Goal: Navigation & Orientation: Understand site structure

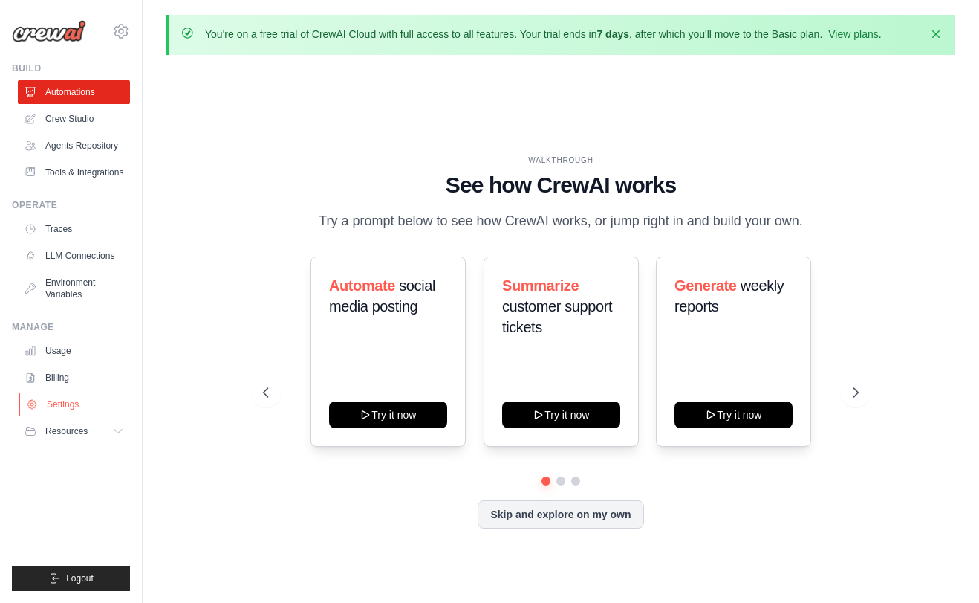
click at [73, 404] on link "Settings" at bounding box center [75, 404] width 112 height 24
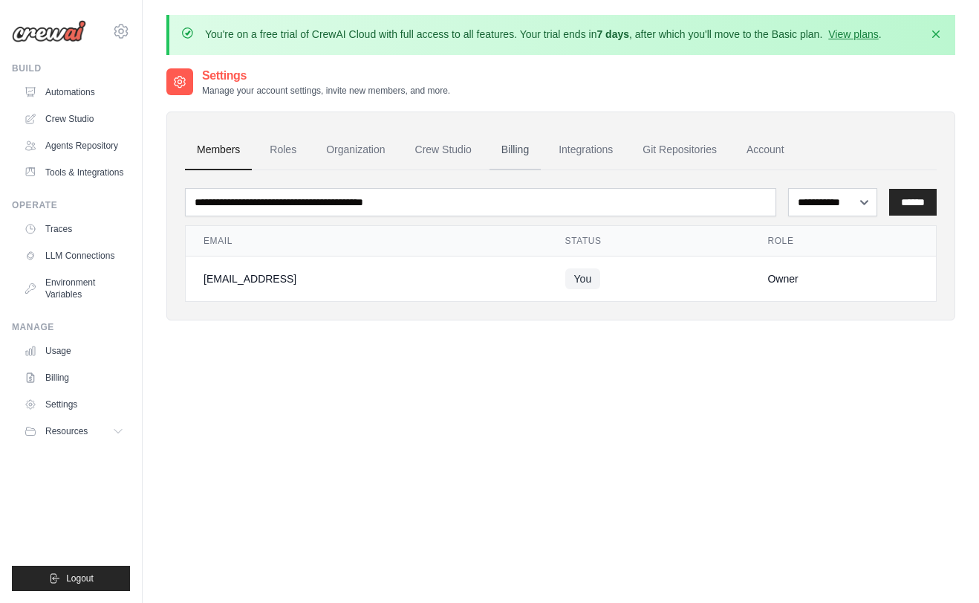
click at [501, 139] on link "Billing" at bounding box center [515, 150] width 51 height 40
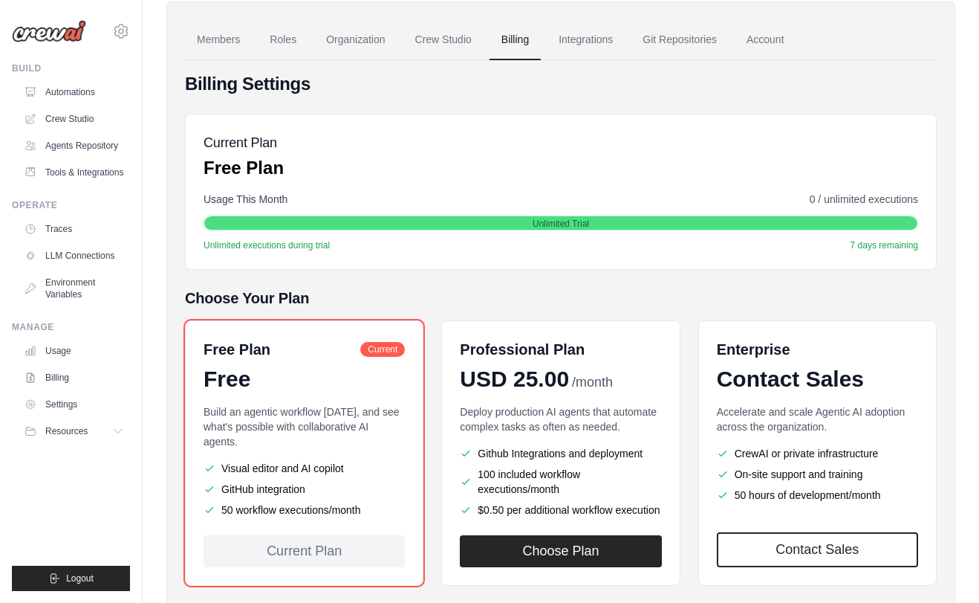
scroll to position [188, 0]
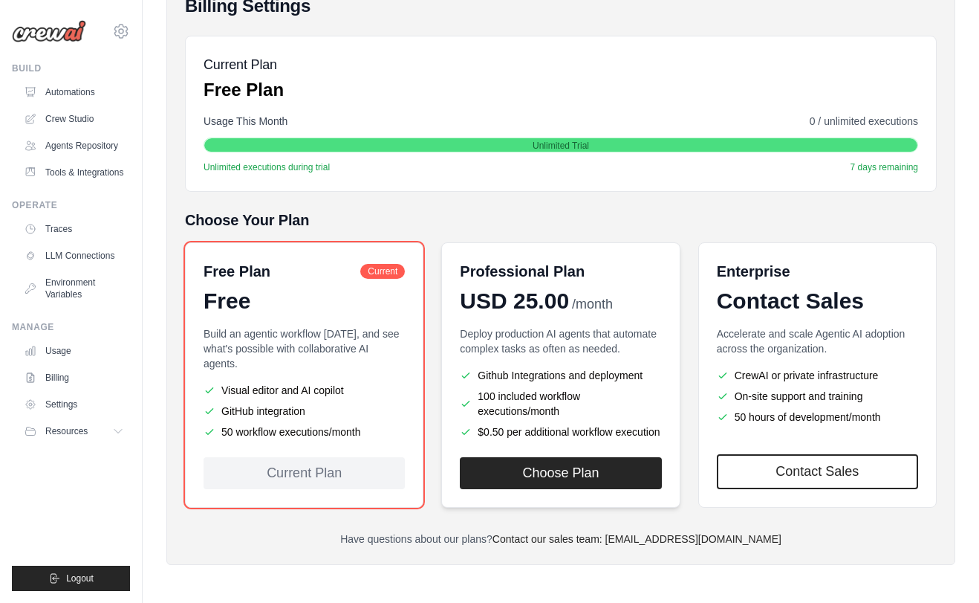
click at [591, 336] on p "Deploy production AI agents that automate complex tasks as often as needed." at bounding box center [560, 341] width 201 height 30
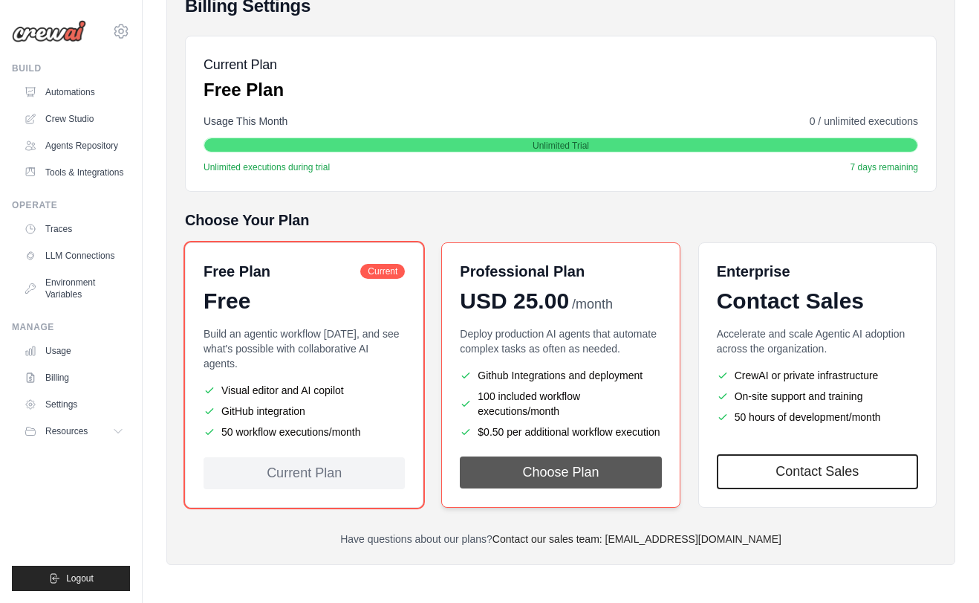
click at [556, 476] on button "Choose Plan" at bounding box center [560, 472] width 201 height 32
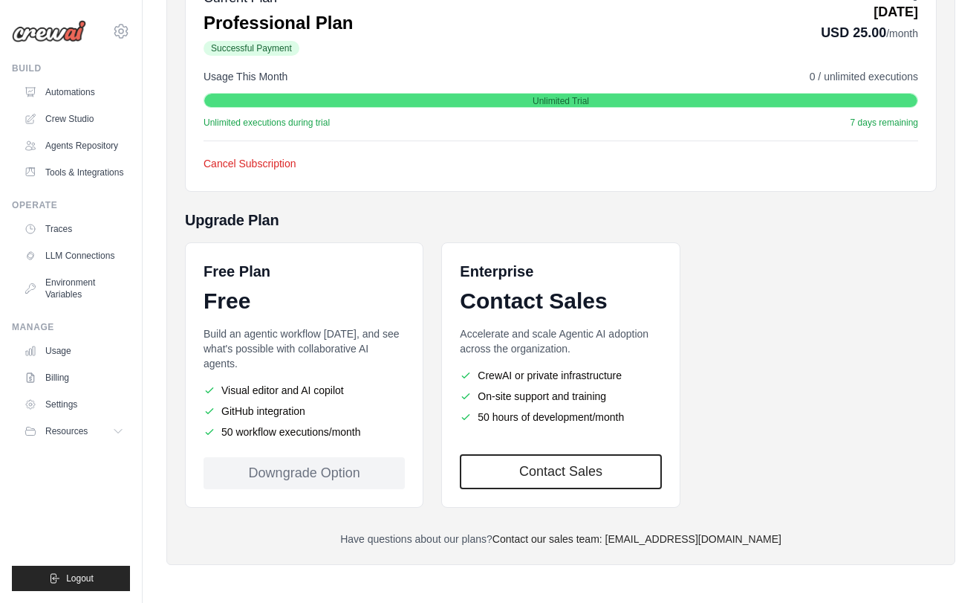
scroll to position [158, 0]
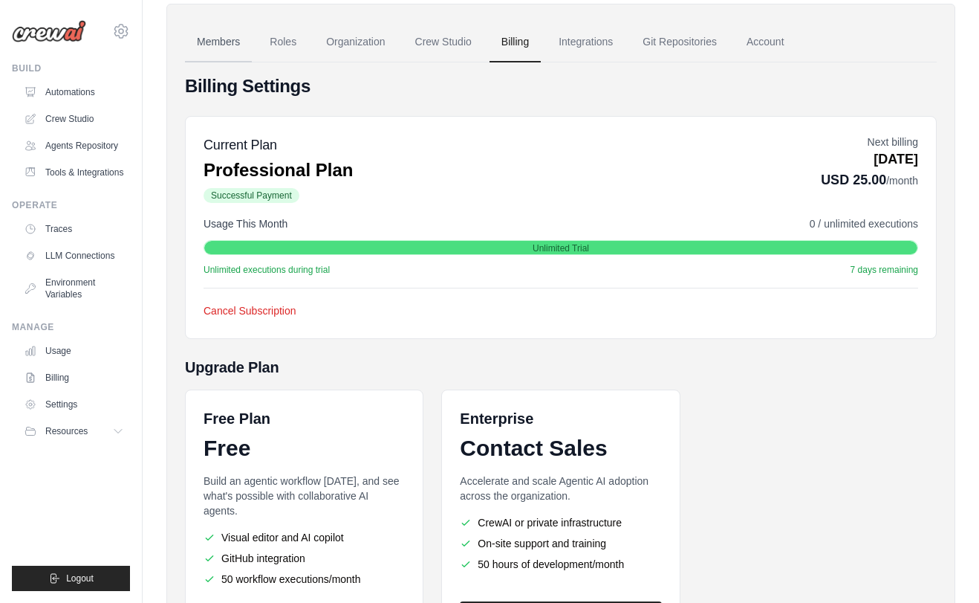
click at [221, 48] on link "Members" at bounding box center [218, 42] width 67 height 40
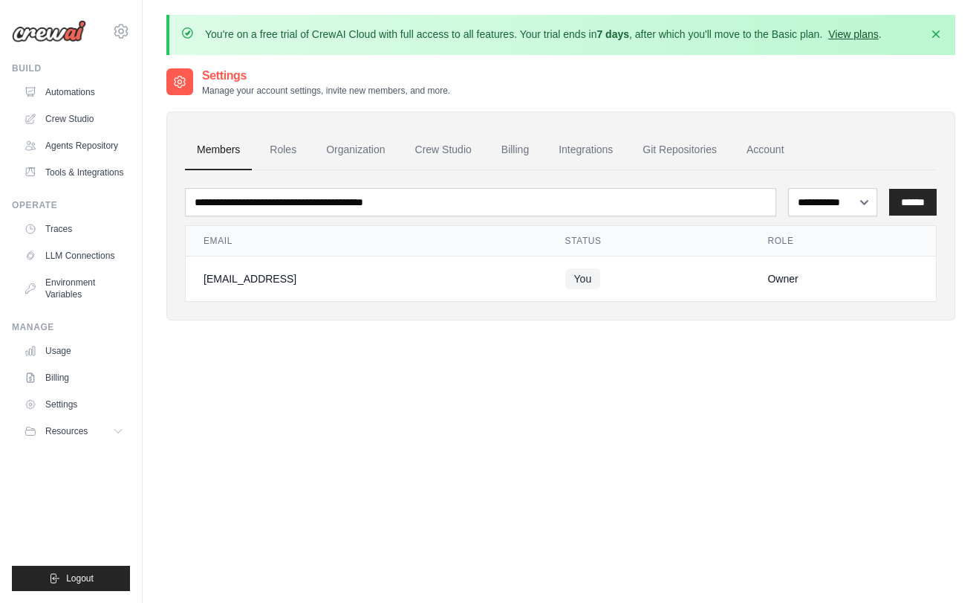
click at [861, 36] on link "View plans" at bounding box center [854, 34] width 50 height 12
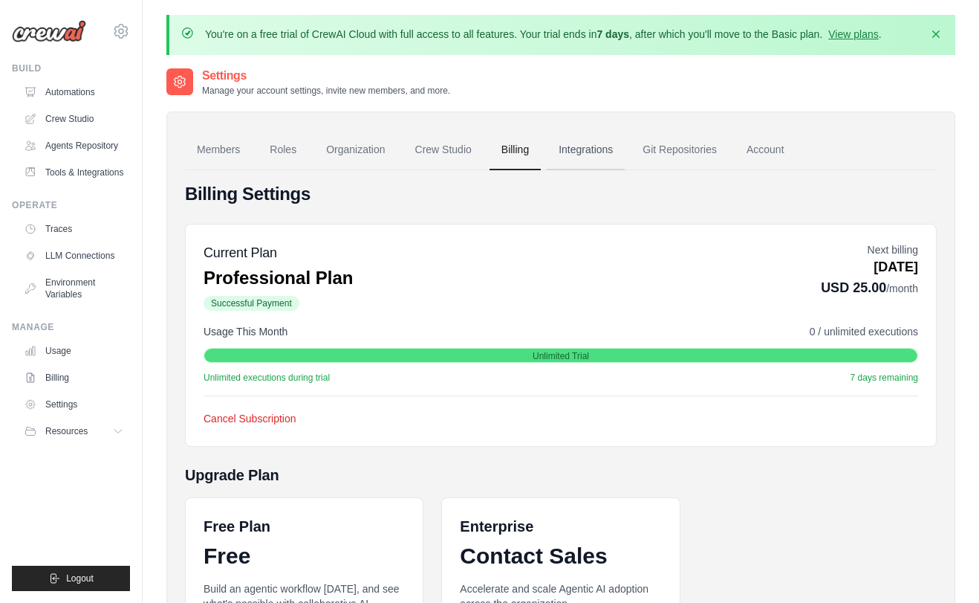
click at [574, 143] on link "Integrations" at bounding box center [586, 150] width 78 height 40
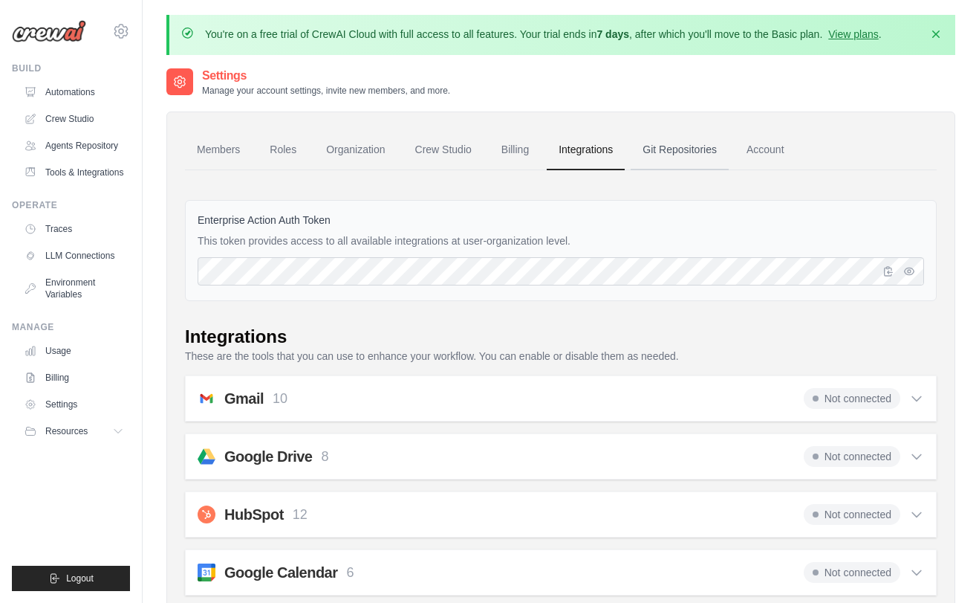
click at [674, 155] on link "Git Repositories" at bounding box center [680, 150] width 98 height 40
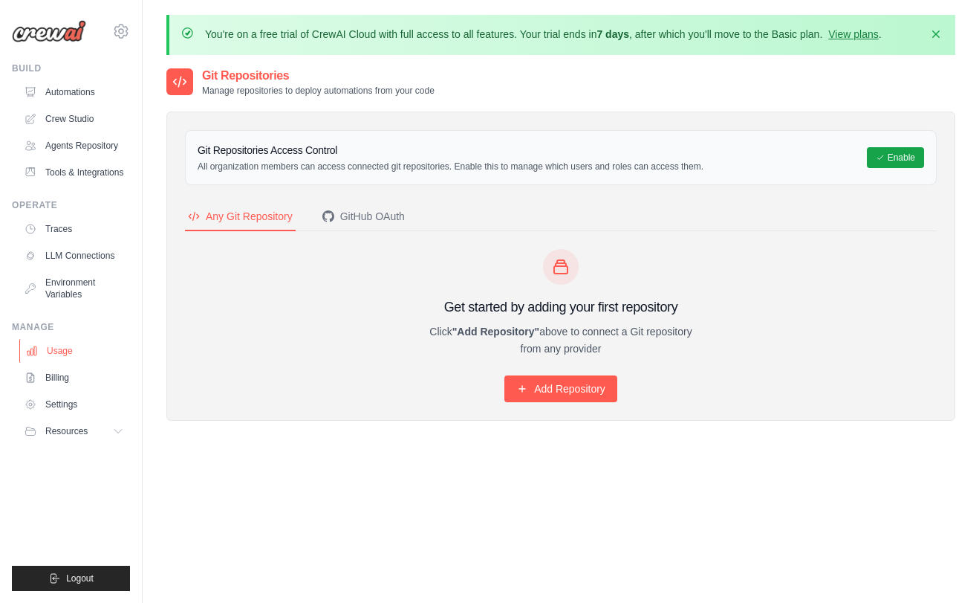
click at [56, 352] on link "Usage" at bounding box center [75, 351] width 112 height 24
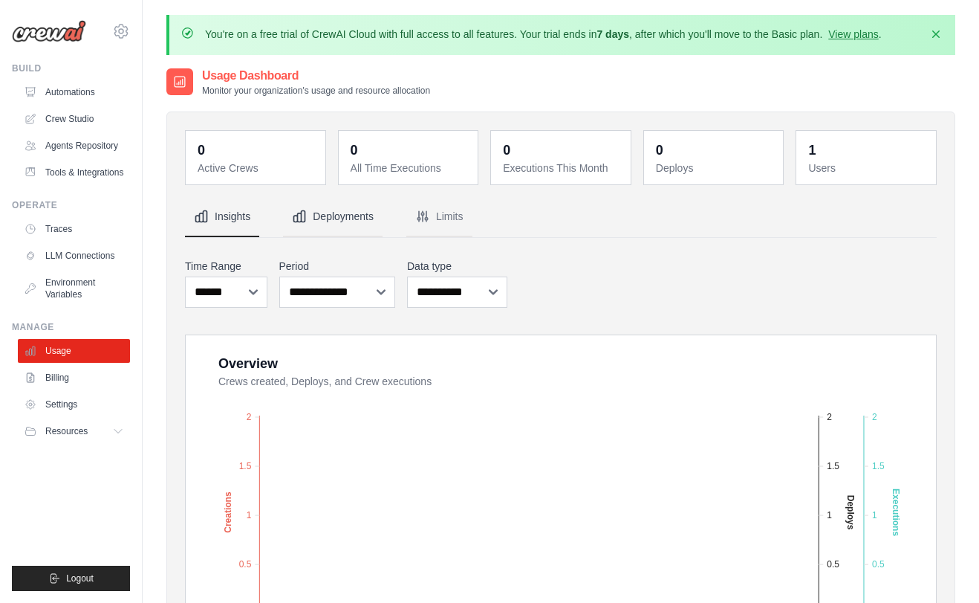
click at [346, 224] on button "Deployments" at bounding box center [333, 217] width 100 height 40
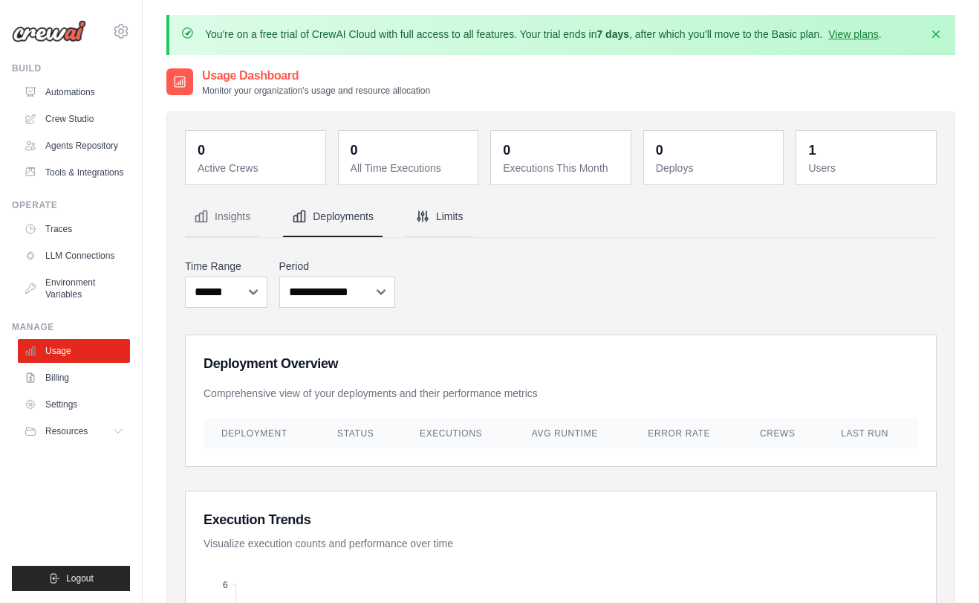
click at [451, 221] on button "Limits" at bounding box center [439, 217] width 66 height 40
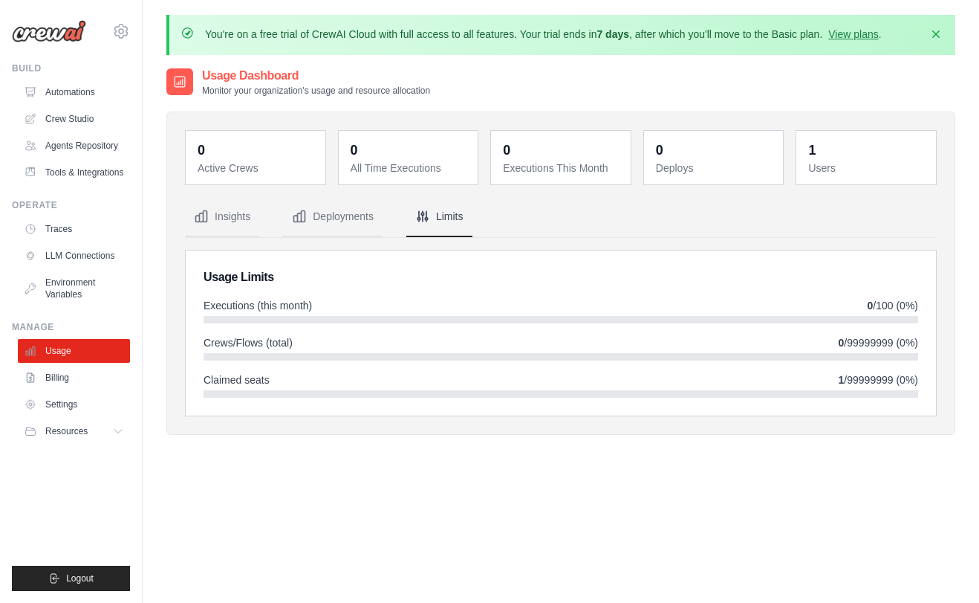
scroll to position [81, 0]
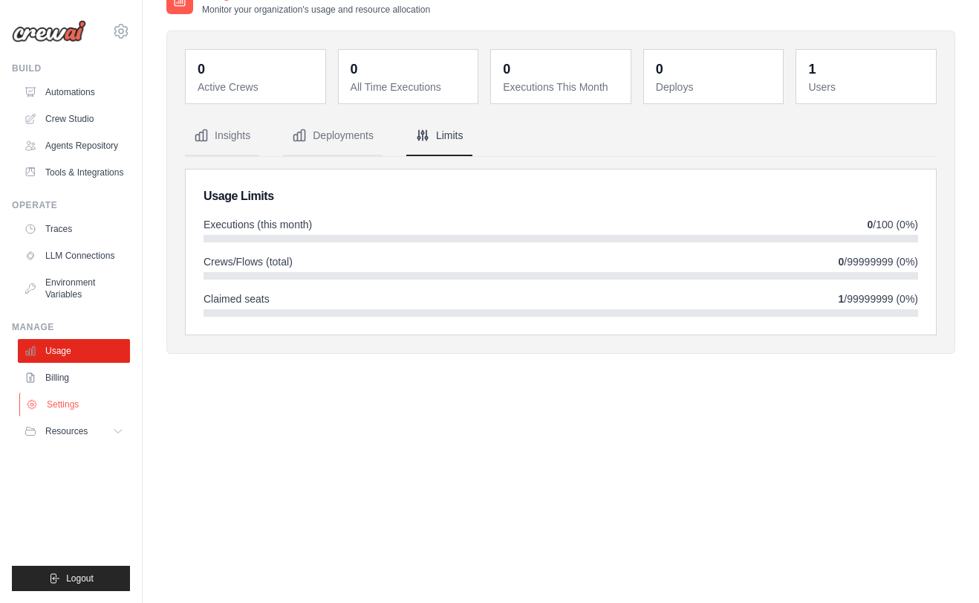
click at [67, 400] on link "Settings" at bounding box center [75, 404] width 112 height 24
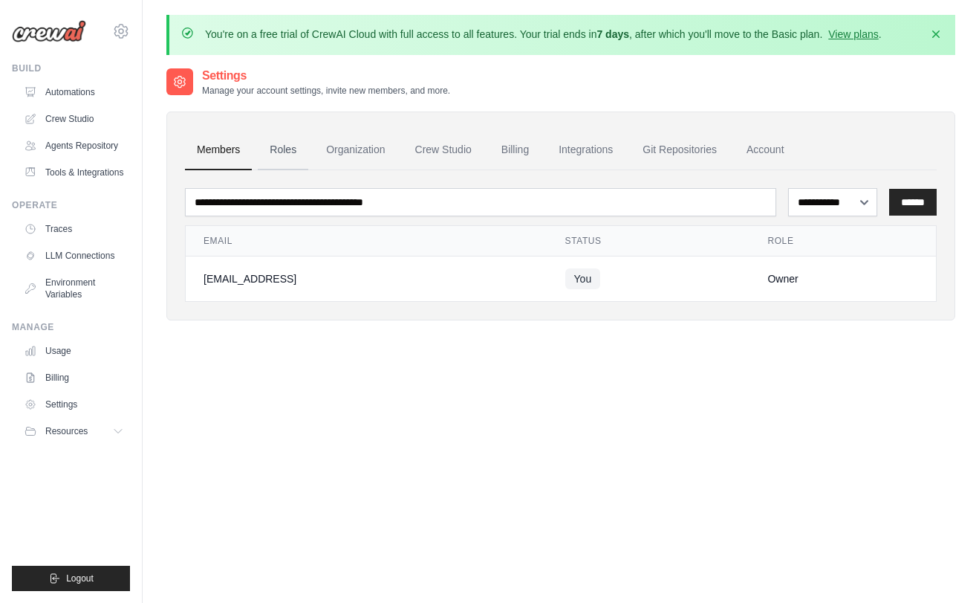
click at [283, 158] on link "Roles" at bounding box center [283, 150] width 51 height 40
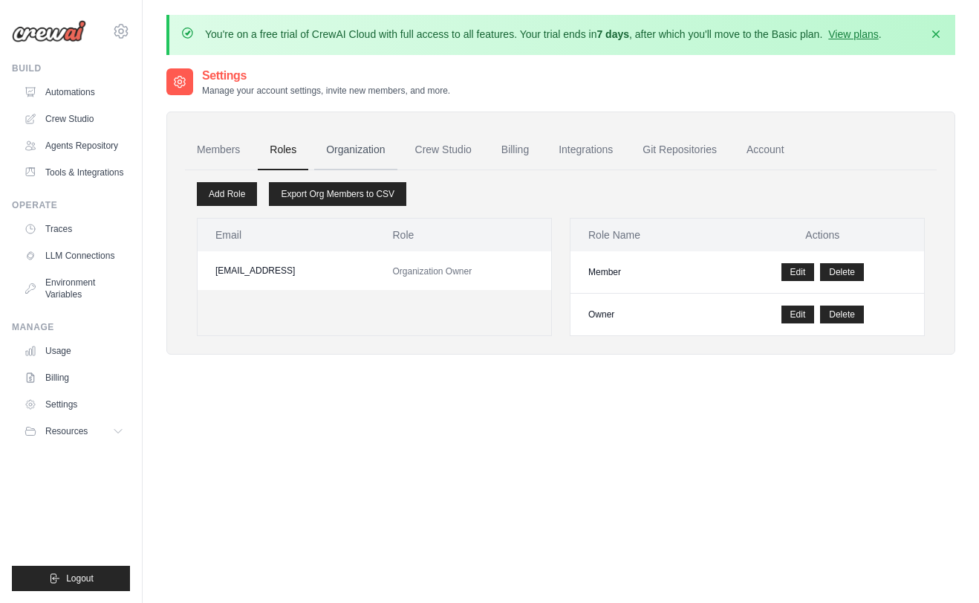
click at [329, 158] on link "Organization" at bounding box center [355, 150] width 82 height 40
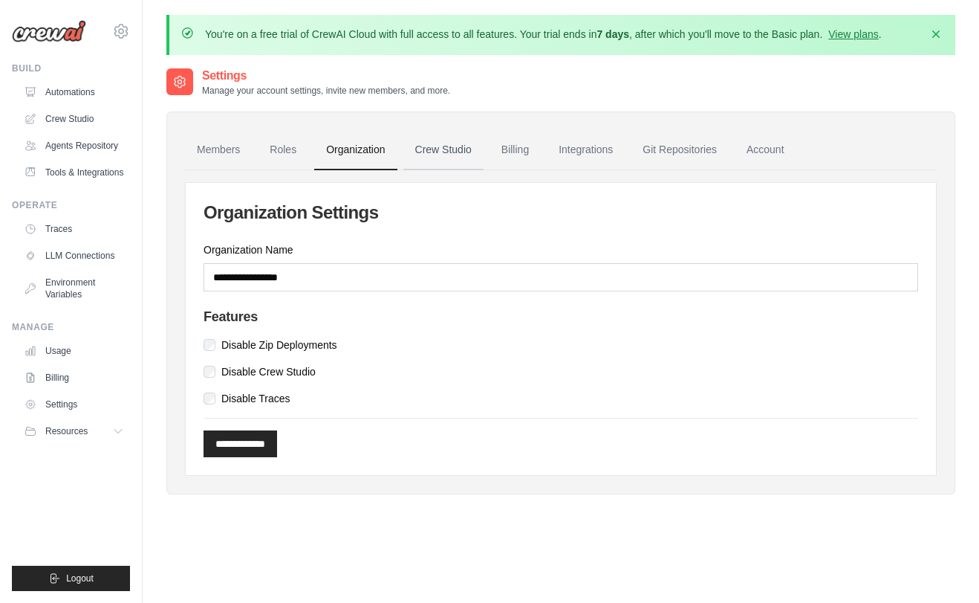
click at [450, 152] on link "Crew Studio" at bounding box center [444, 150] width 80 height 40
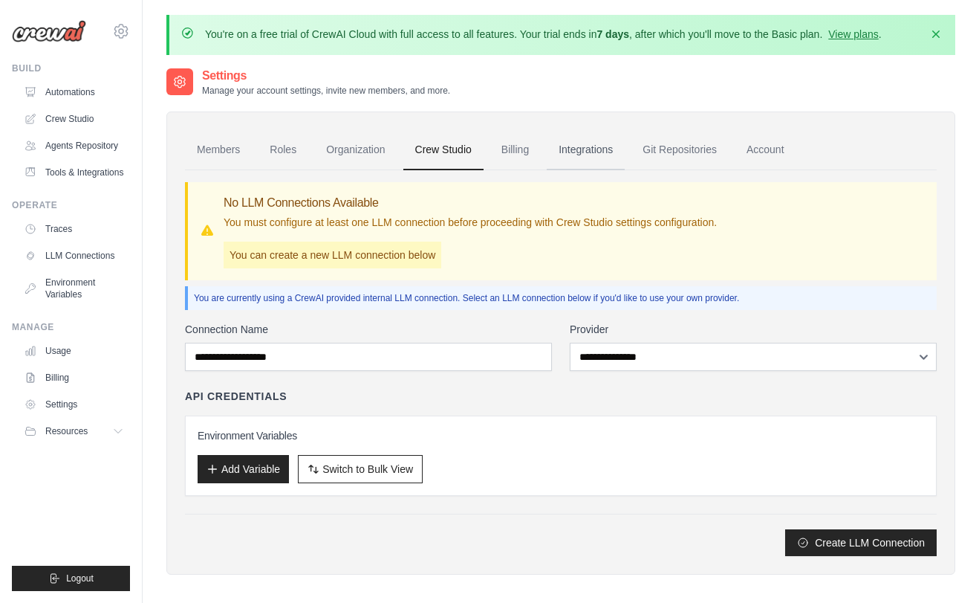
click at [591, 166] on link "Integrations" at bounding box center [586, 150] width 78 height 40
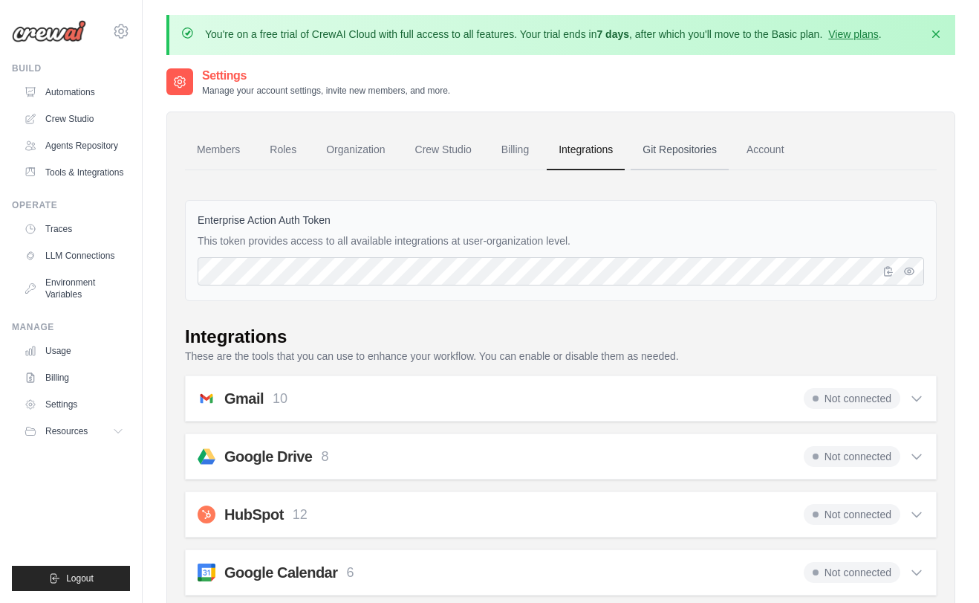
click at [687, 154] on link "Git Repositories" at bounding box center [680, 150] width 98 height 40
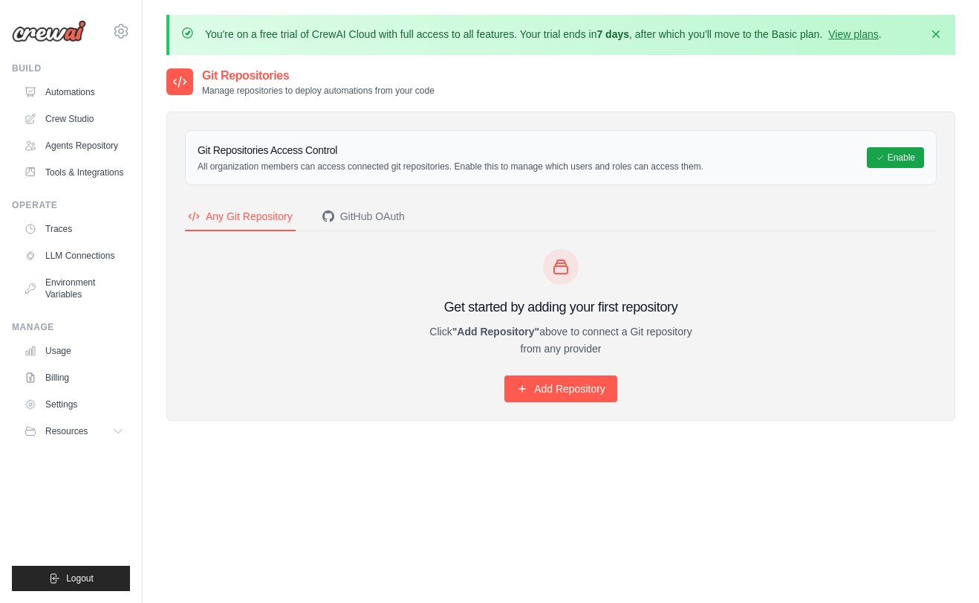
click at [742, 157] on div "Git Repositories Access Control All organization members can access connected g…" at bounding box center [561, 158] width 727 height 30
click at [76, 434] on span "Resources" at bounding box center [68, 431] width 42 height 12
click at [77, 476] on span "GitHub" at bounding box center [66, 480] width 27 height 12
click at [71, 108] on link "Crew Studio" at bounding box center [75, 119] width 112 height 24
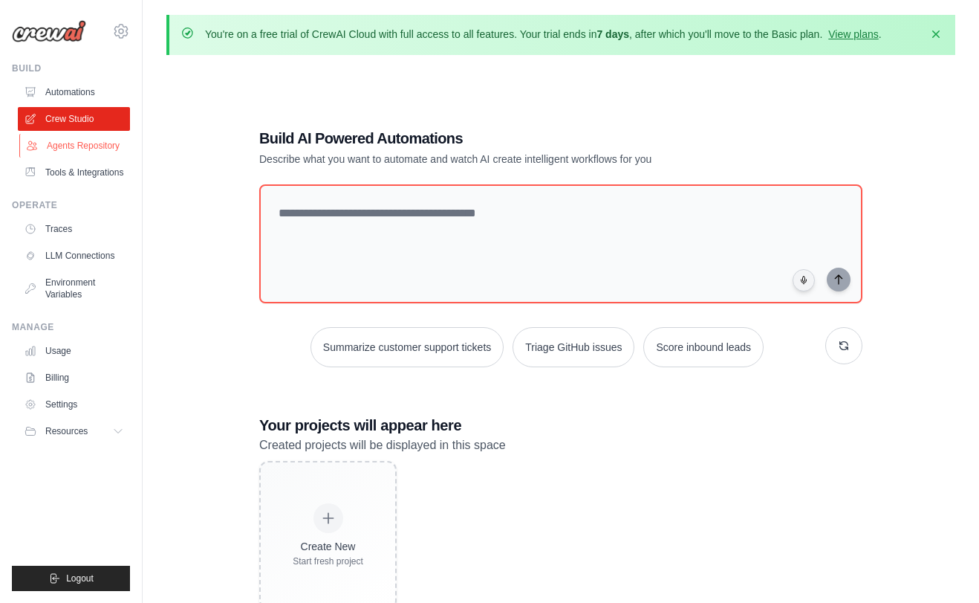
click at [86, 155] on link "Agents Repository" at bounding box center [75, 146] width 112 height 24
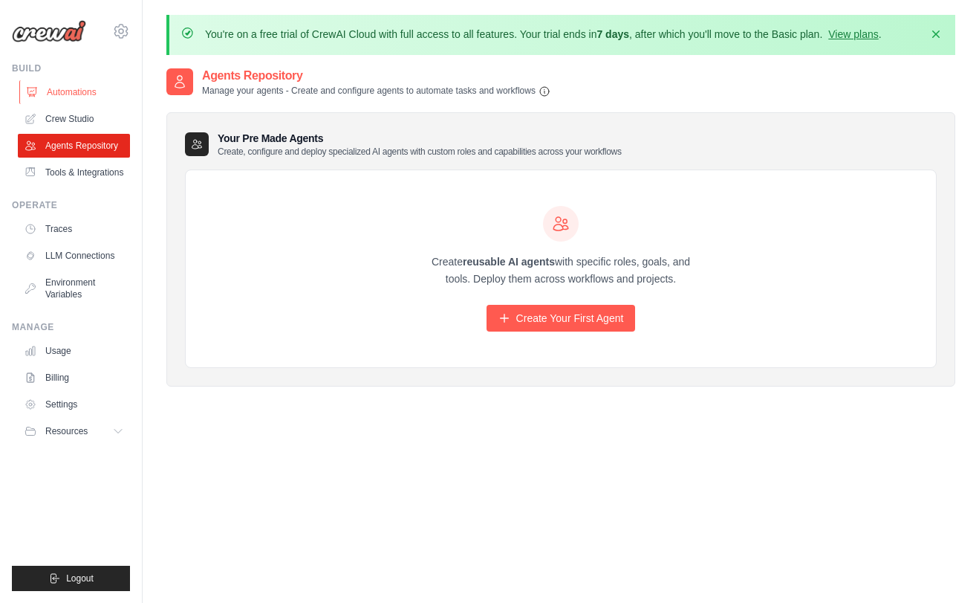
click at [59, 96] on link "Automations" at bounding box center [75, 92] width 112 height 24
